Goal: Understand process/instructions: Learn how to perform a task or action

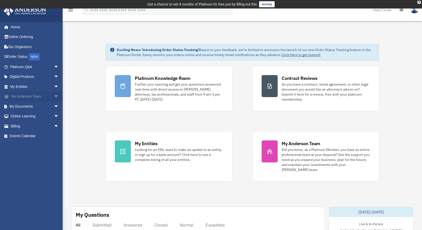
click at [32, 94] on link "My Anderson Team arrow_drop_down" at bounding box center [35, 97] width 63 height 10
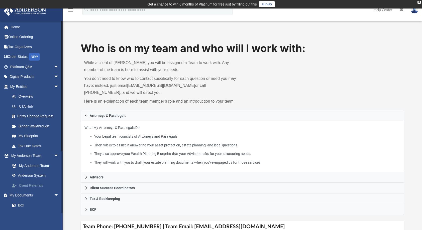
click at [35, 185] on link "Client Referrals" at bounding box center [36, 186] width 59 height 10
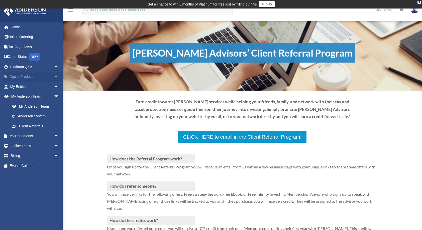
click at [31, 78] on link "Digital Products arrow_drop_down" at bounding box center [35, 77] width 63 height 10
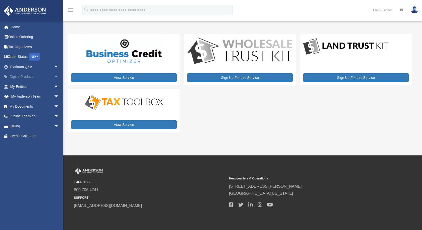
click at [52, 78] on div "clifford.calloway@chewagroup.com Sign Out clifford.calloway@chewagroup.com Home…" at bounding box center [31, 136] width 63 height 230
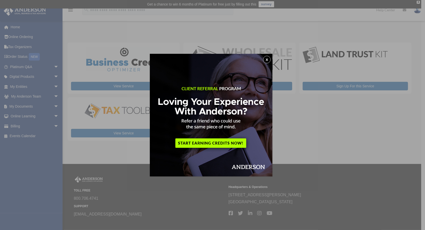
drag, startPoint x: 52, startPoint y: 78, endPoint x: 72, endPoint y: 96, distance: 27.2
click at [72, 96] on div "x" at bounding box center [212, 115] width 425 height 230
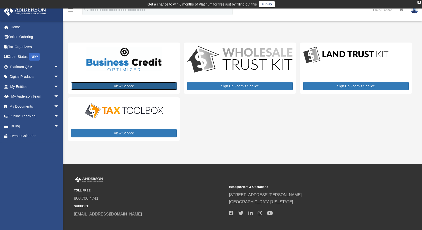
click at [136, 85] on link "View Service" at bounding box center [123, 86] width 105 height 9
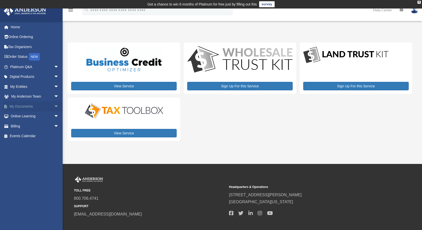
click at [23, 105] on link "My Documents arrow_drop_down" at bounding box center [35, 106] width 63 height 10
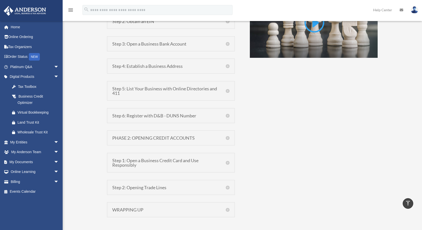
scroll to position [427, 0]
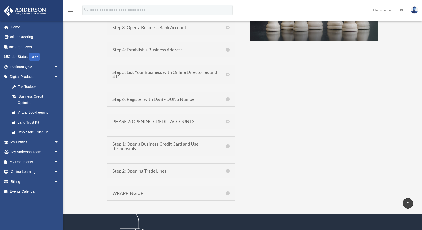
click at [229, 119] on h5 "PHASE 2: OPENING CREDIT ACCOUNTS" at bounding box center [170, 121] width 117 height 5
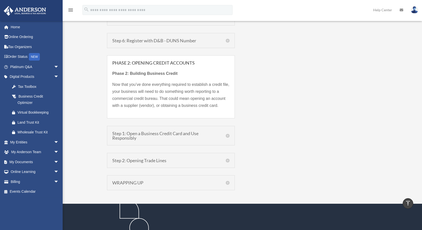
scroll to position [487, 0]
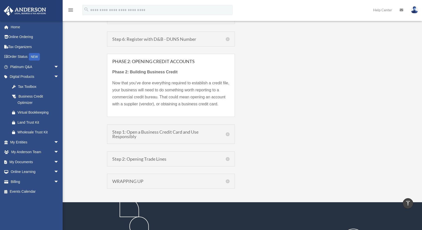
click at [229, 133] on h5 "Step 1: Open a Business Credit Card and Use Responsibly" at bounding box center [170, 134] width 117 height 9
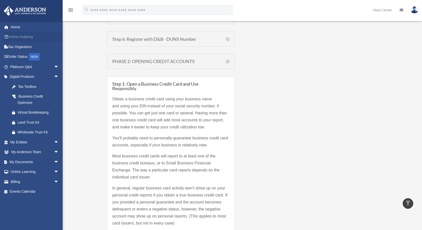
click at [27, 37] on link "Online Ordering" at bounding box center [35, 37] width 63 height 10
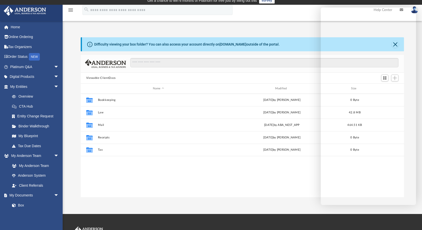
scroll to position [5, 0]
